Goal: Information Seeking & Learning: Find specific fact

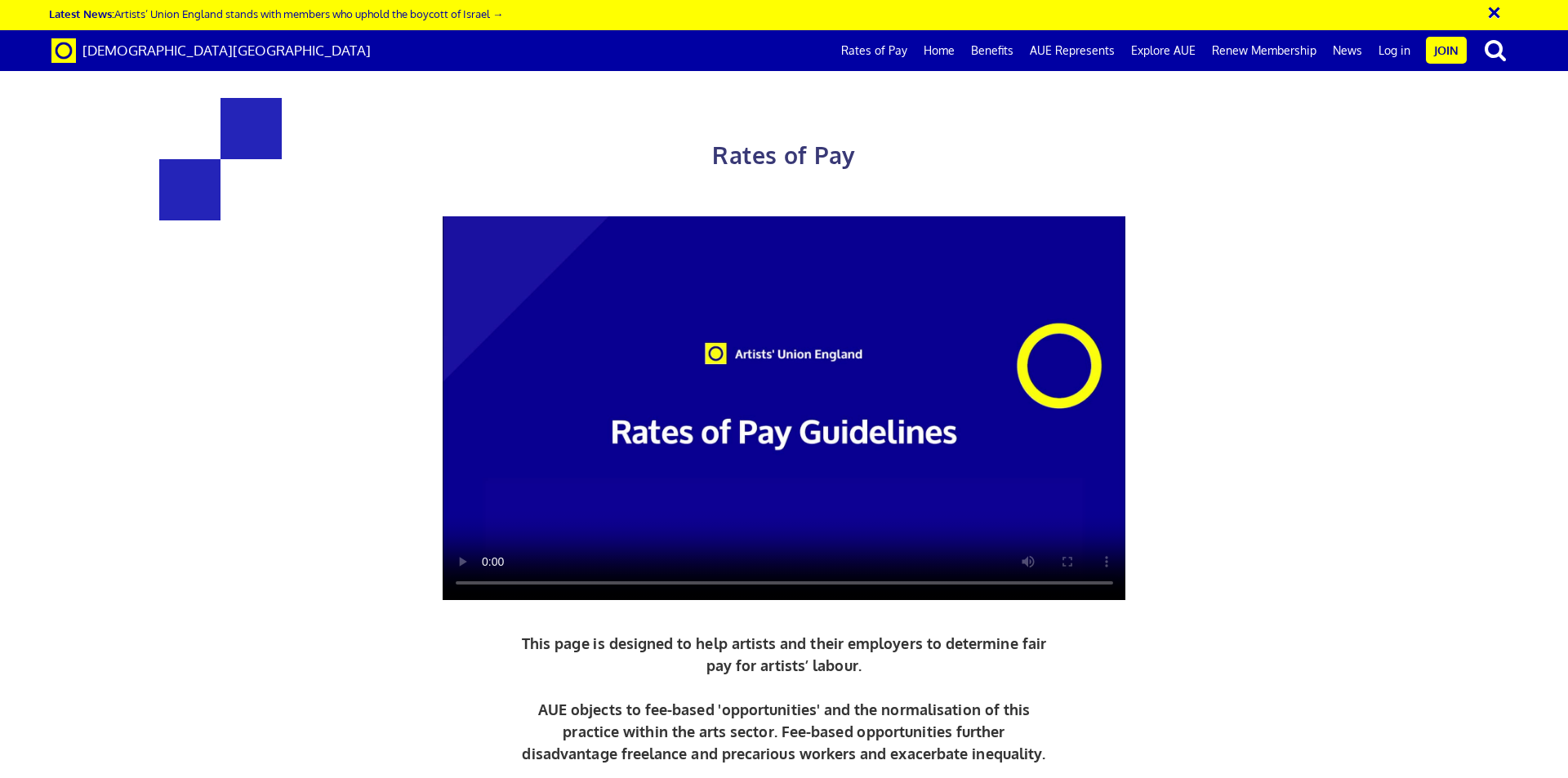
scroll to position [2448, 0]
